Goal: Information Seeking & Learning: Learn about a topic

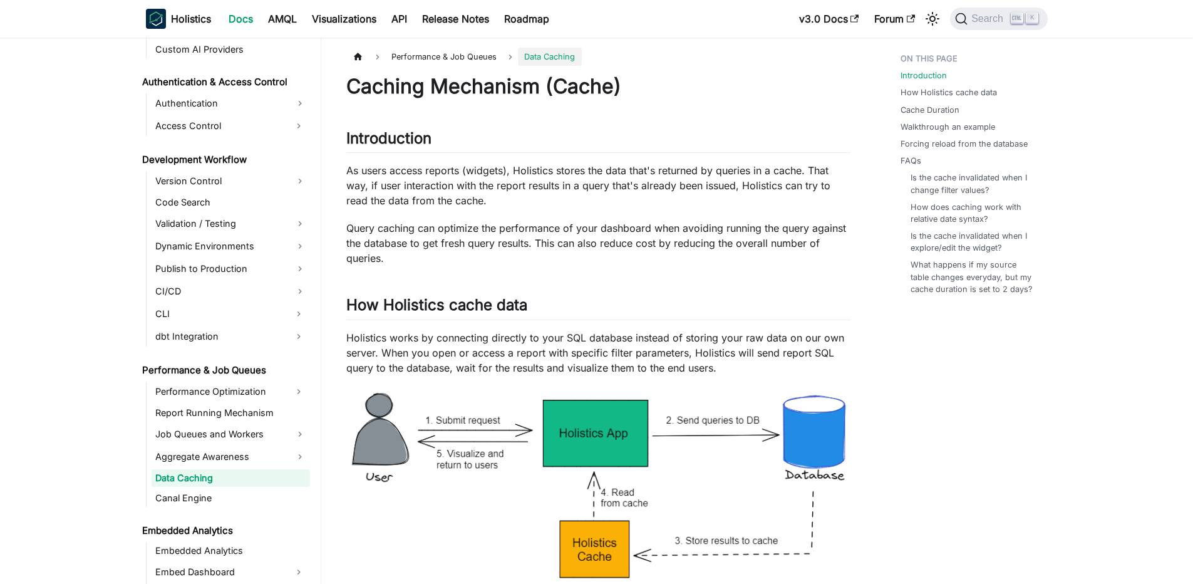
scroll to position [856, 0]
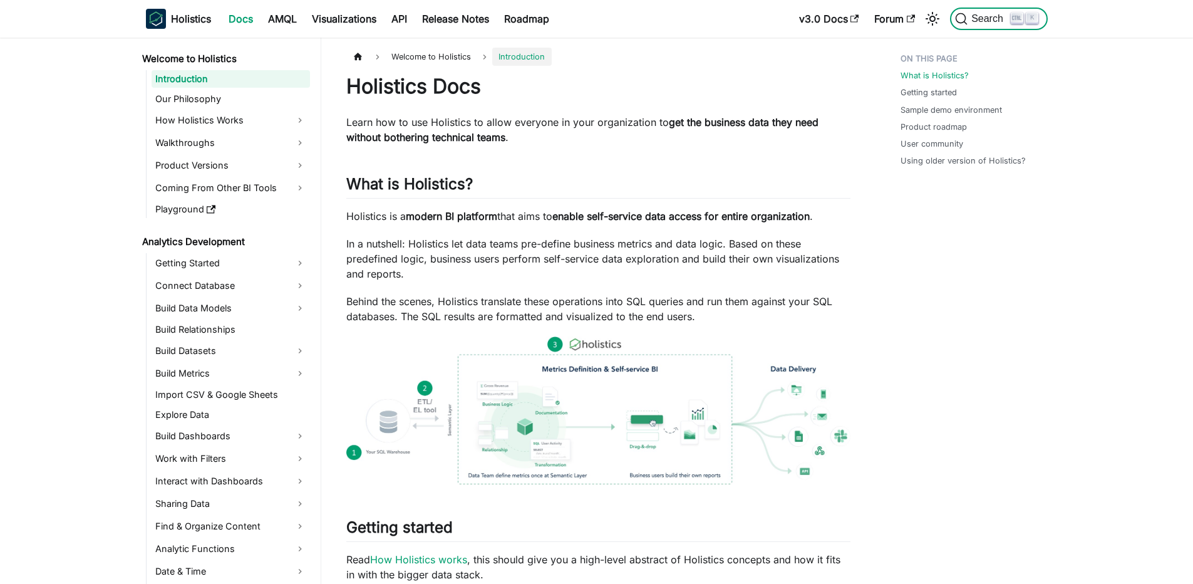
click at [998, 13] on span "Search" at bounding box center [989, 18] width 43 height 11
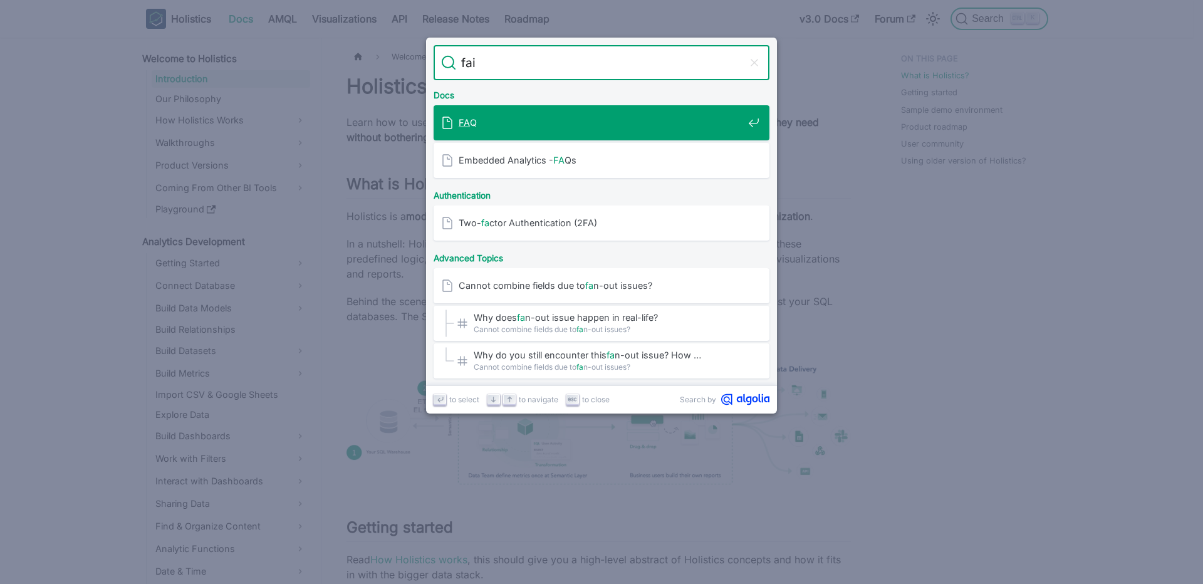
type input "fail"
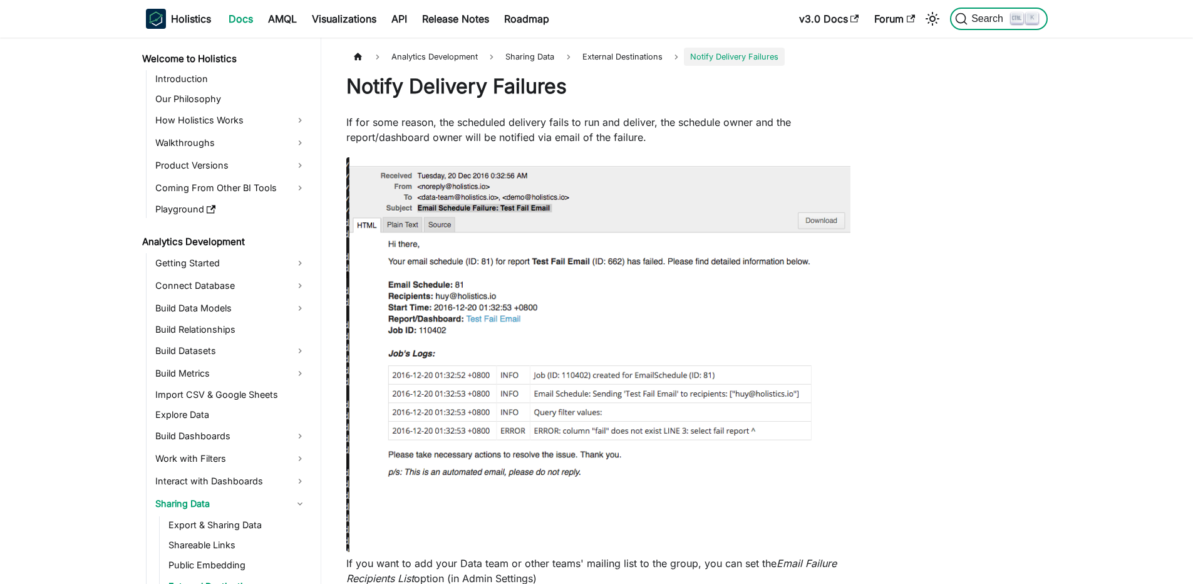
scroll to position [39, 0]
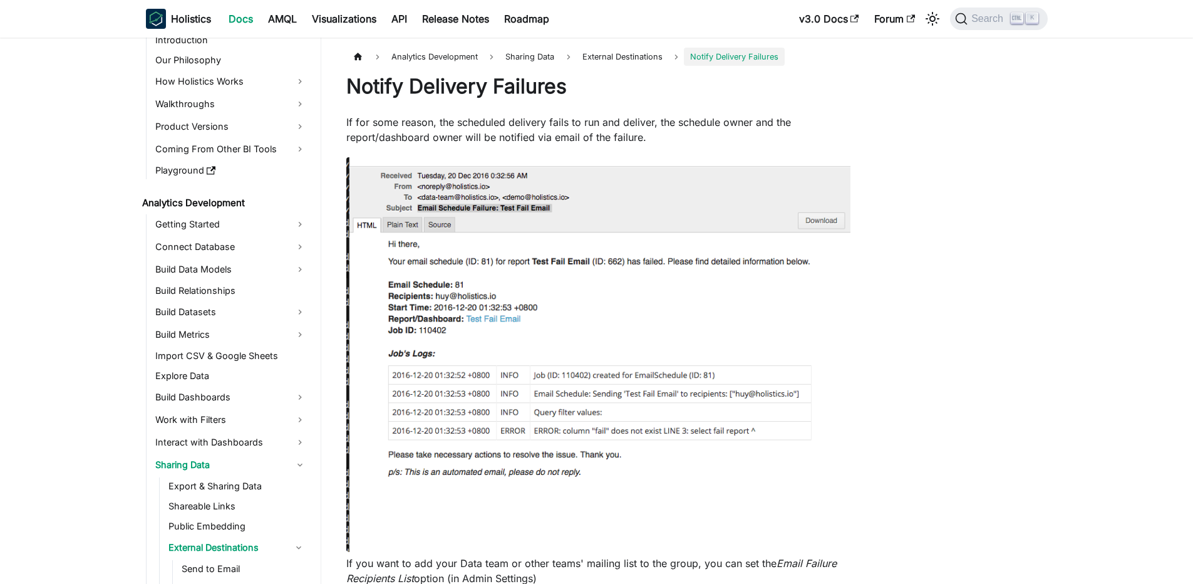
click at [517, 120] on p "If for some reason, the scheduled delivery fails to run and deliver, the schedu…" at bounding box center [598, 130] width 504 height 30
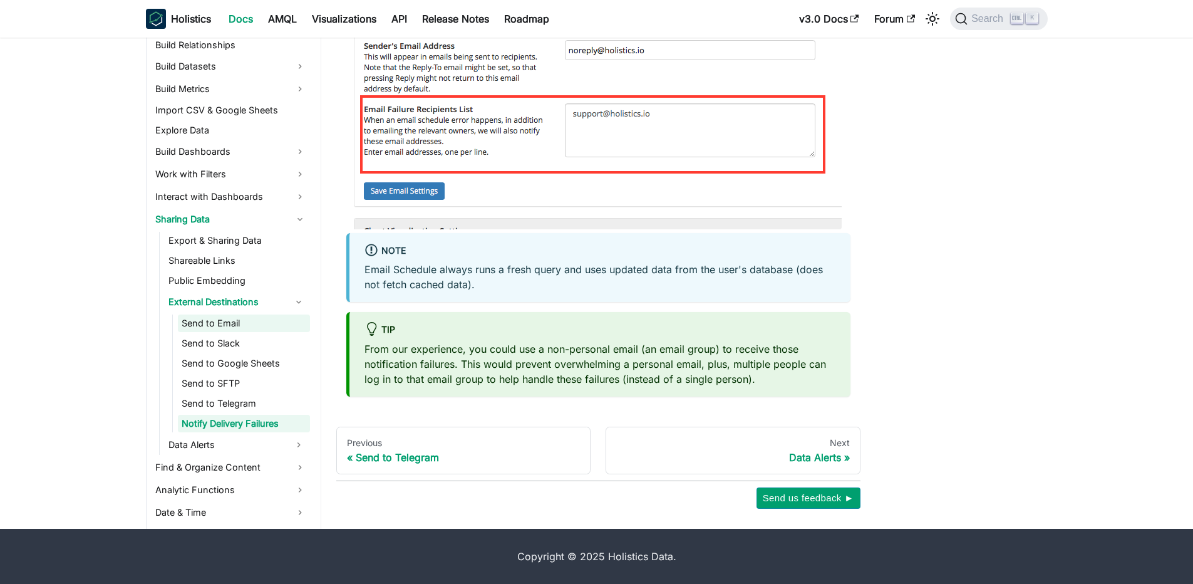
scroll to position [264, 0]
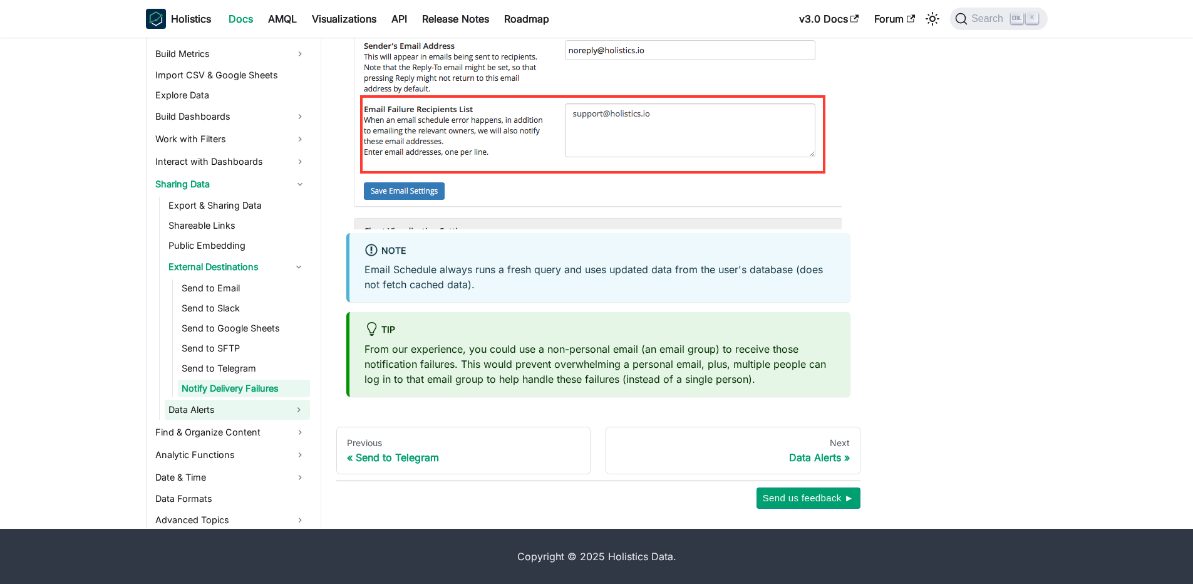
click at [235, 406] on link "Data Alerts" at bounding box center [226, 410] width 123 height 20
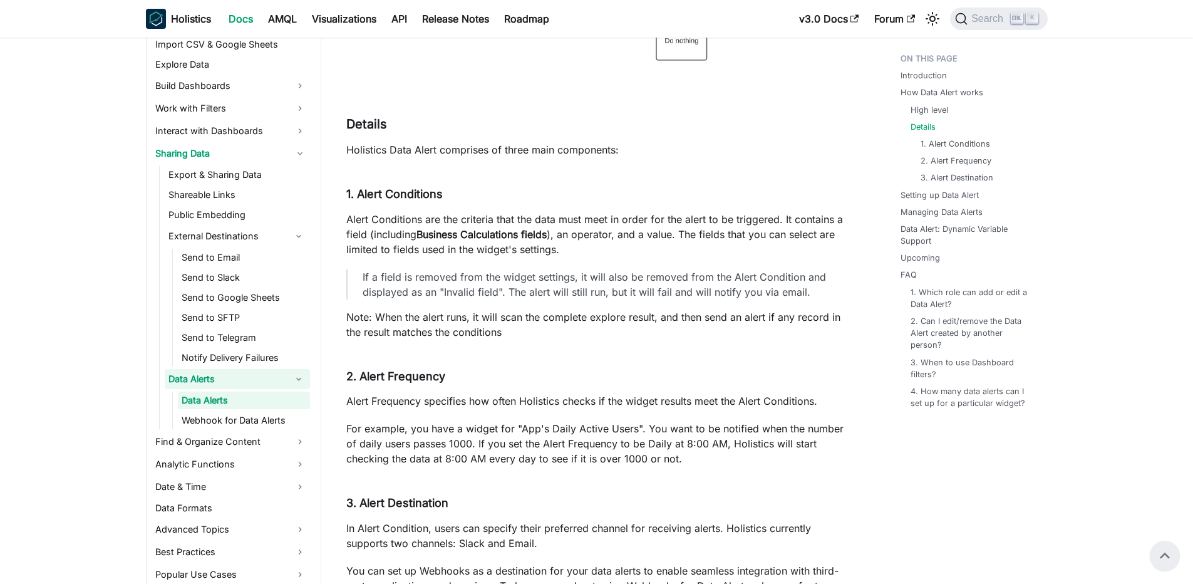
scroll to position [3540, 0]
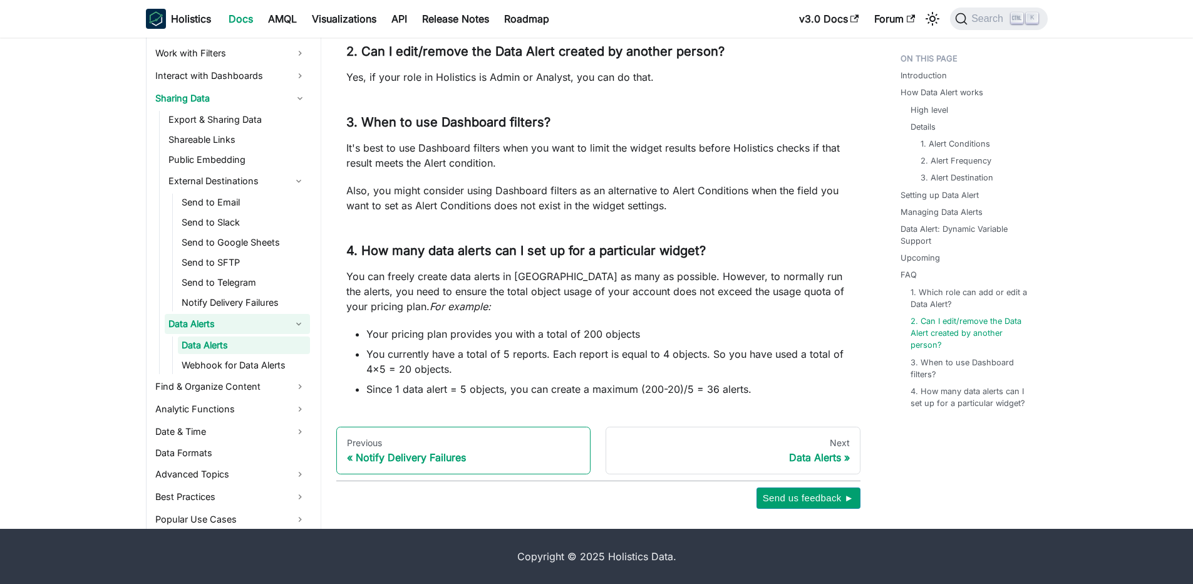
click at [432, 458] on div "Notify Delivery Failures" at bounding box center [464, 457] width 234 height 13
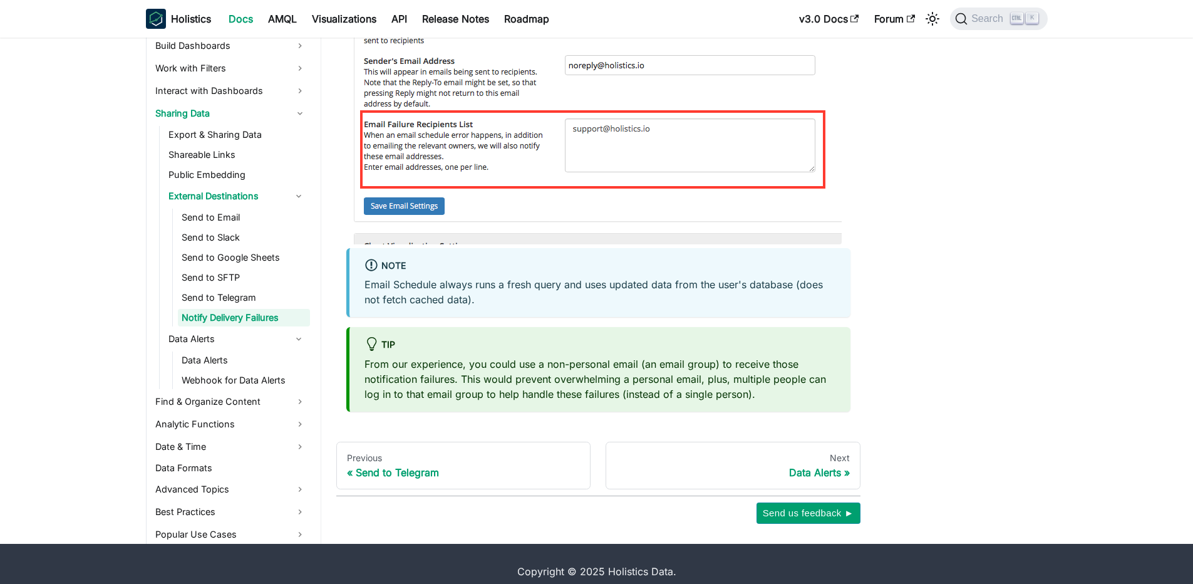
scroll to position [641, 0]
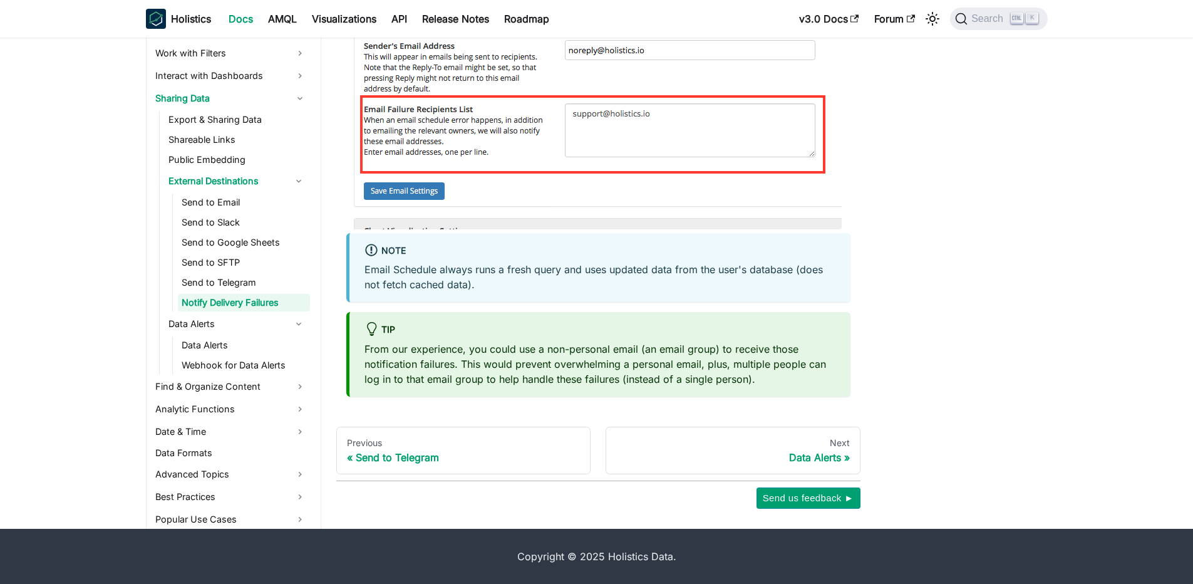
click at [470, 351] on p "From our experience, you could use a non-personal email (an email group) to rec…" at bounding box center [600, 363] width 471 height 45
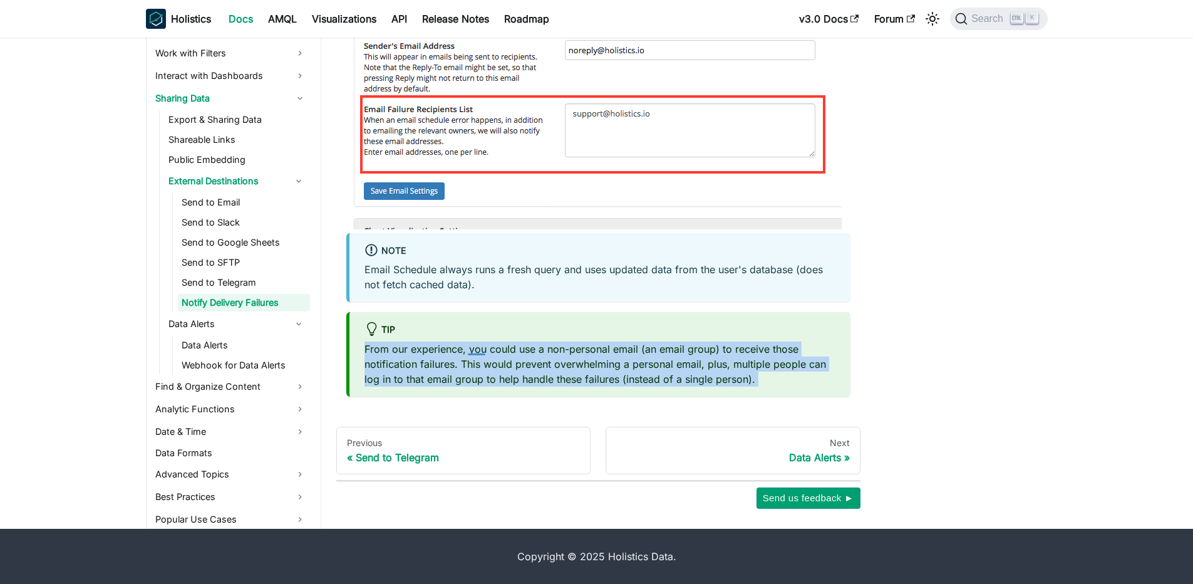
click at [470, 351] on p "From our experience, you could use a non-personal email (an email group) to rec…" at bounding box center [600, 363] width 471 height 45
click at [475, 347] on p "From our experience, you could use a non-personal email (an email group) to rec…" at bounding box center [600, 363] width 471 height 45
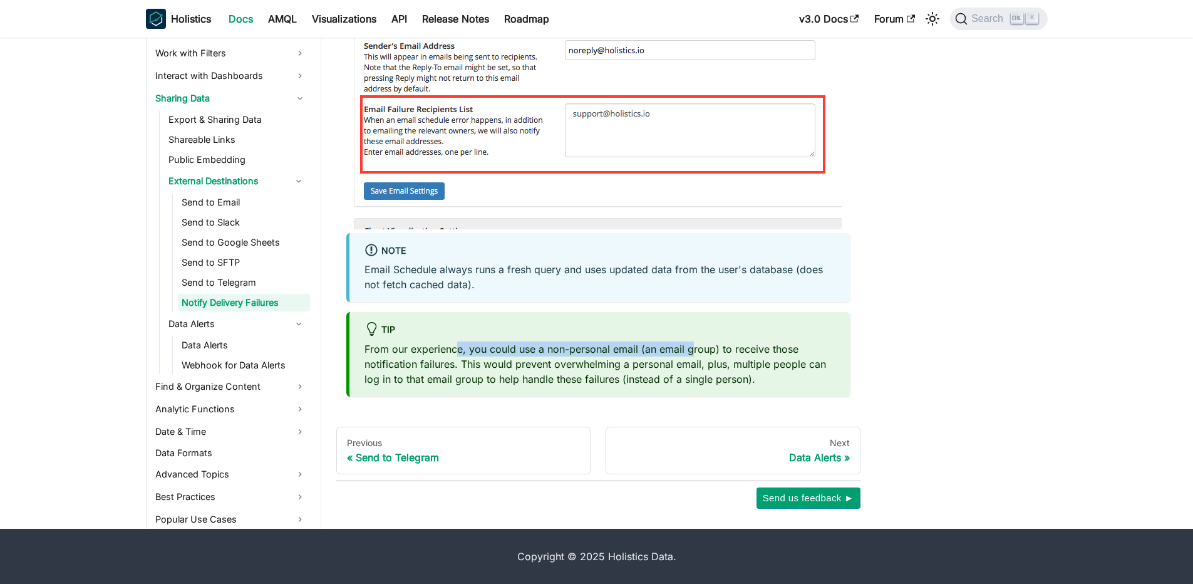
drag, startPoint x: 458, startPoint y: 347, endPoint x: 689, endPoint y: 353, distance: 231.2
click at [689, 353] on p "From our experience, you could use a non-personal email (an email group) to rec…" at bounding box center [600, 363] width 471 height 45
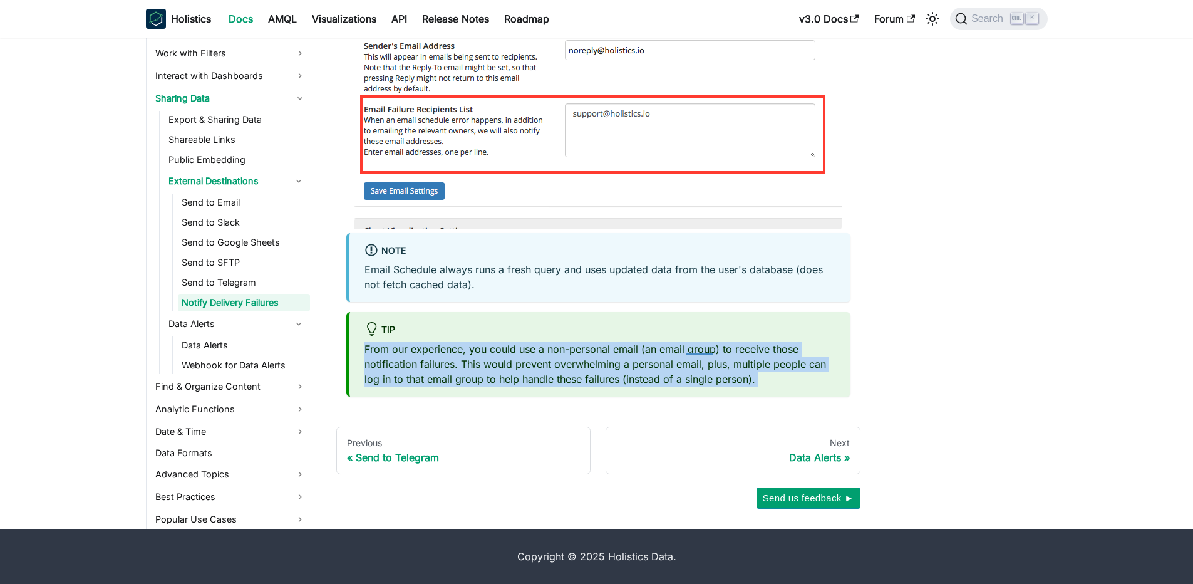
click at [689, 353] on p "From our experience, you could use a non-personal email (an email group) to rec…" at bounding box center [600, 363] width 471 height 45
click at [658, 348] on p "From our experience, you could use a non-personal email (an email group) to rec…" at bounding box center [600, 363] width 471 height 45
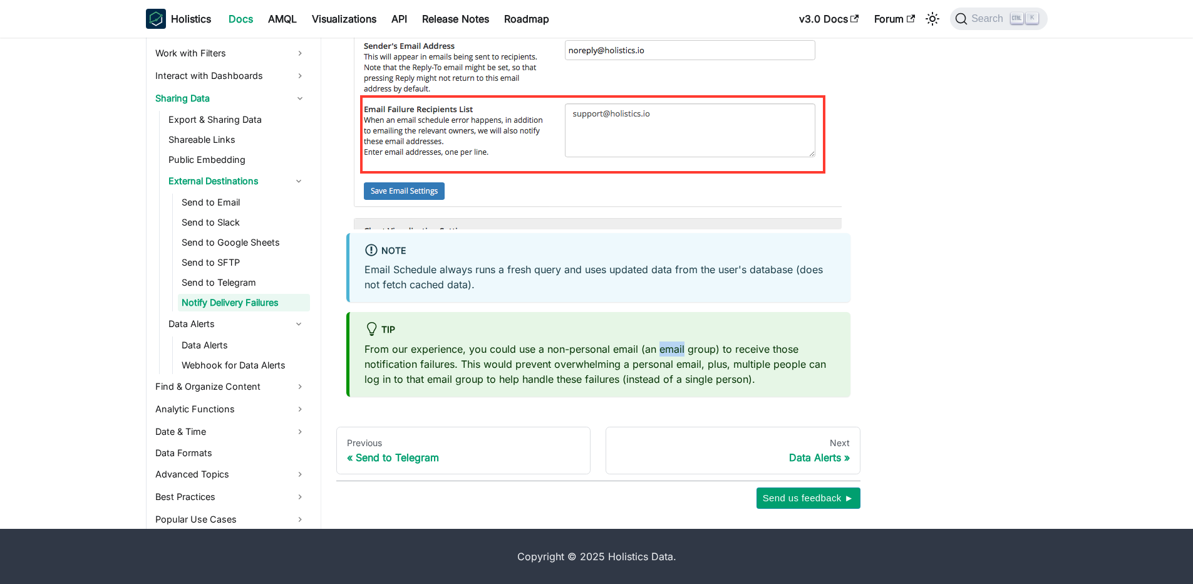
click at [658, 348] on p "From our experience, you could use a non-personal email (an email group) to rec…" at bounding box center [600, 363] width 471 height 45
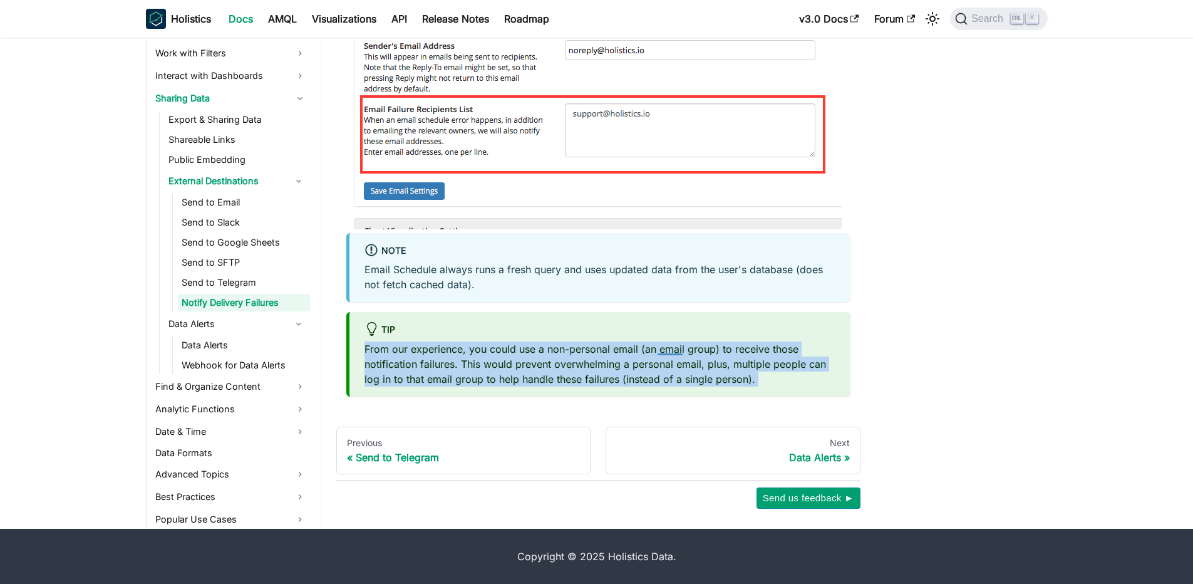
click at [658, 348] on p "From our experience, you could use a non-personal email (an email group) to rec…" at bounding box center [600, 363] width 471 height 45
click at [589, 341] on p "From our experience, you could use a non-personal email (an email group) to rec…" at bounding box center [600, 363] width 471 height 45
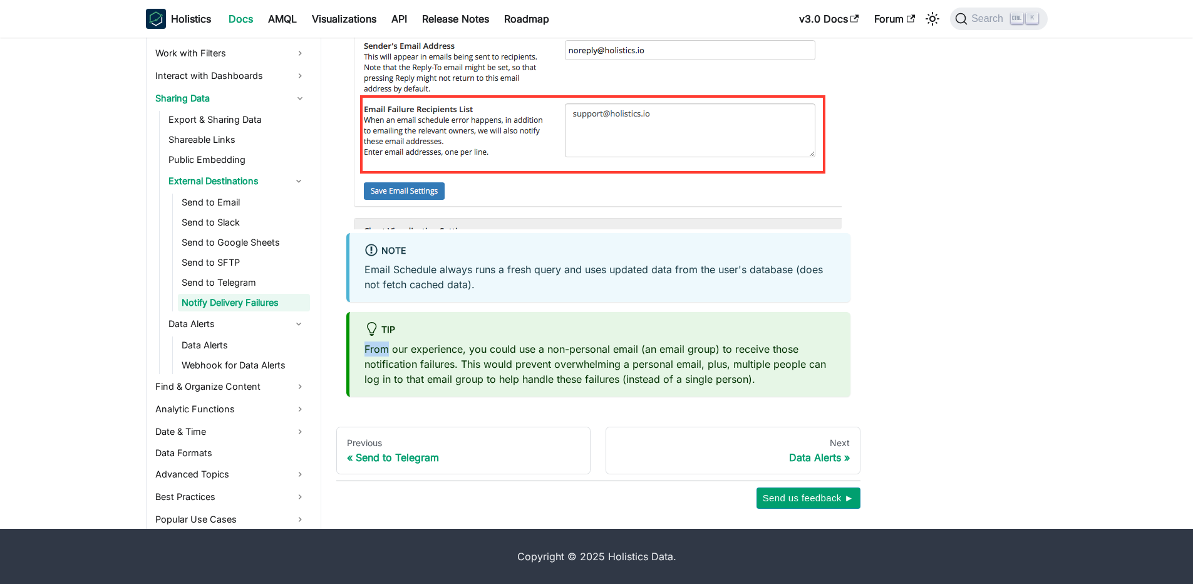
click at [589, 341] on p "From our experience, you could use a non-personal email (an email group) to rec…" at bounding box center [600, 363] width 471 height 45
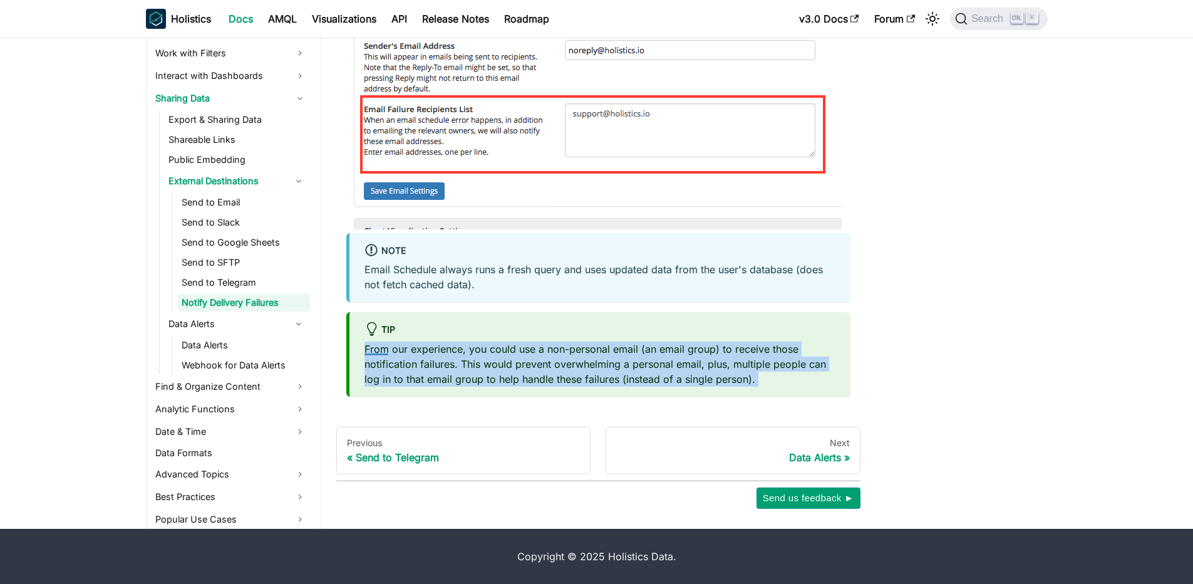
click at [589, 341] on p "From our experience, you could use a non-personal email (an email group) to rec…" at bounding box center [600, 363] width 471 height 45
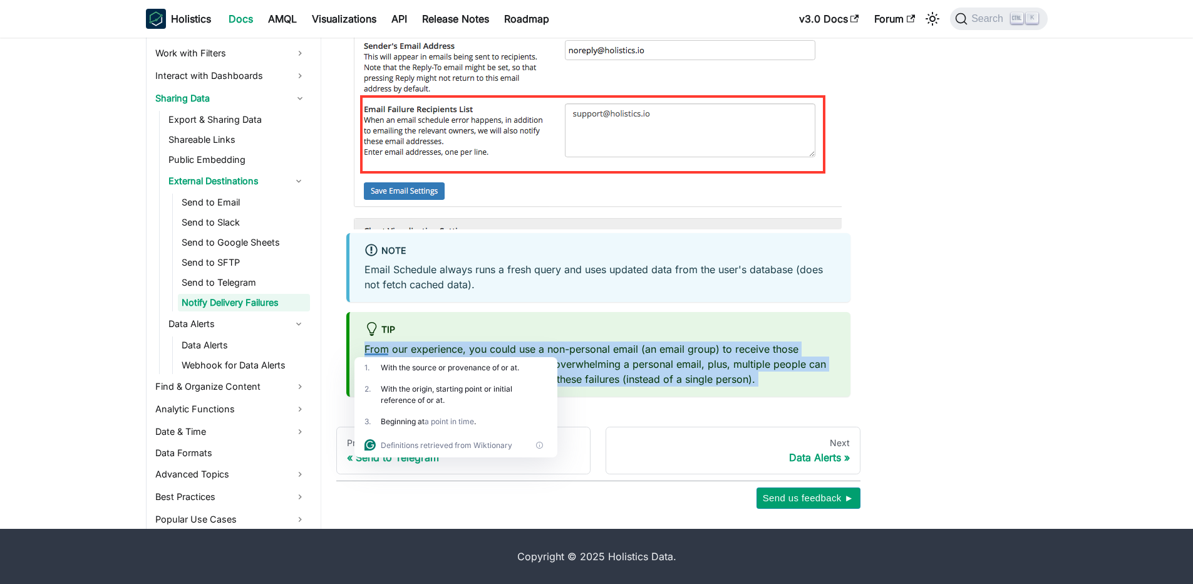
click at [589, 341] on p "From our experience, you could use a non-personal email (an email group) to rec…" at bounding box center [600, 363] width 471 height 45
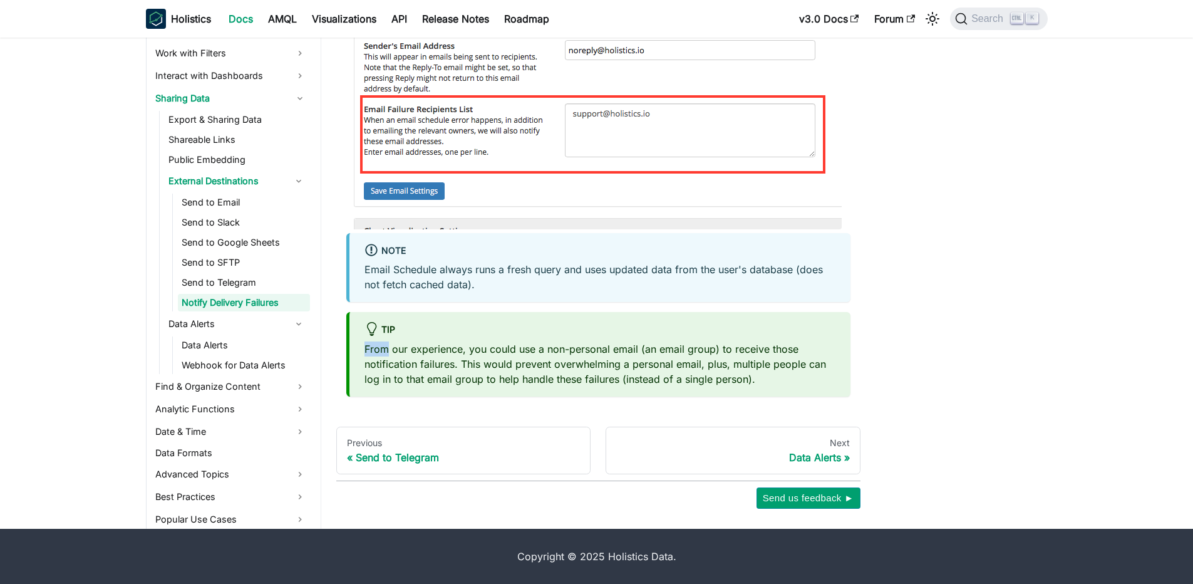
click at [589, 341] on p "From our experience, you could use a non-personal email (an email group) to rec…" at bounding box center [600, 363] width 471 height 45
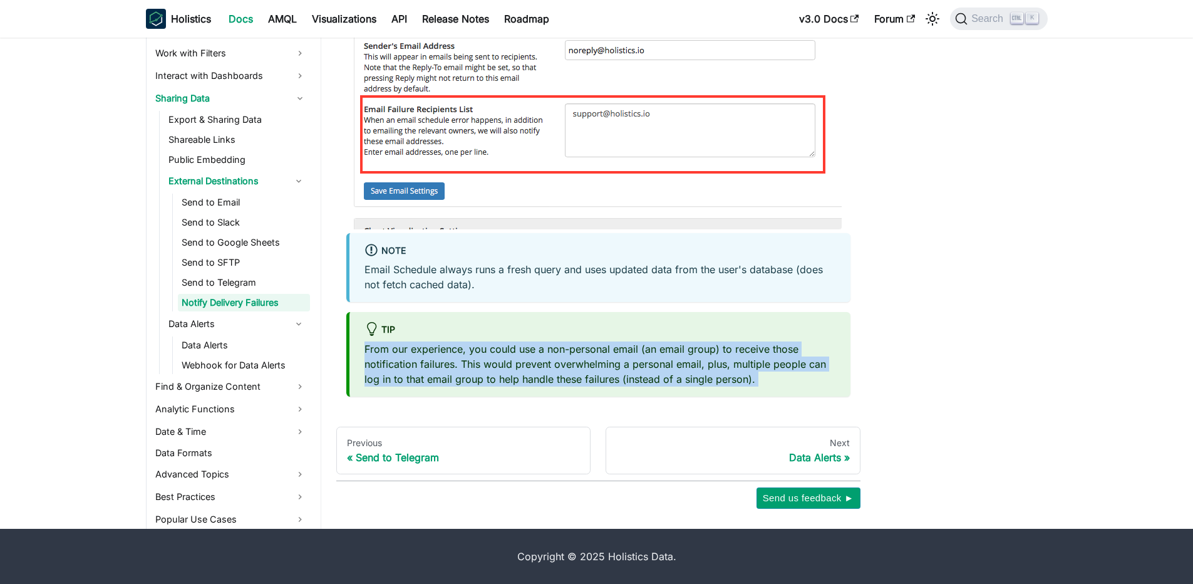
click at [589, 341] on p "From our experience, you could use a non-personal email (an email group) to rec…" at bounding box center [600, 363] width 471 height 45
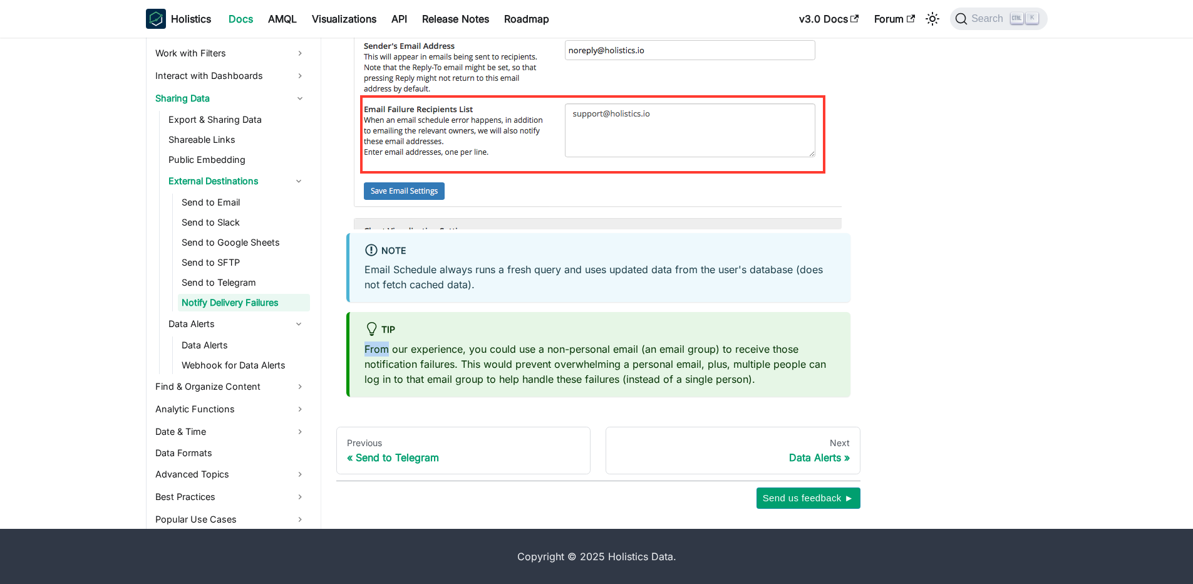
click at [589, 341] on p "From our experience, you could use a non-personal email (an email group) to rec…" at bounding box center [600, 363] width 471 height 45
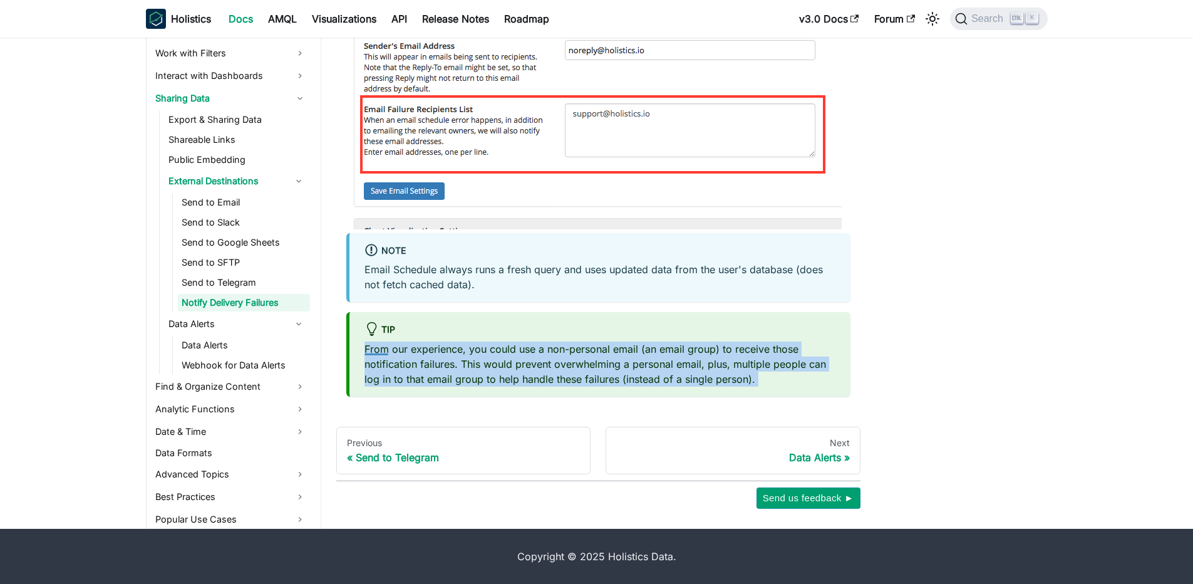
click at [589, 341] on p "From our experience, you could use a non-personal email (an email group) to rec…" at bounding box center [600, 363] width 471 height 45
